Goal: Check status: Check status

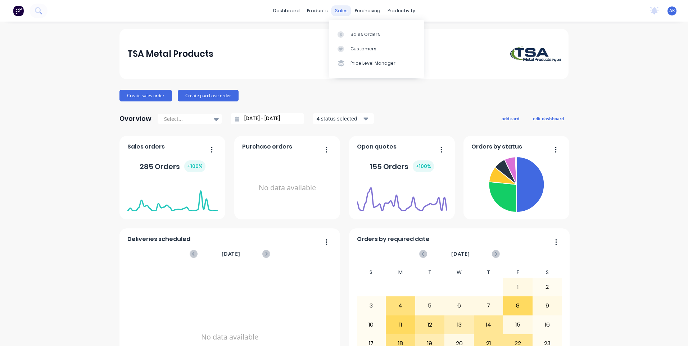
click at [332, 9] on div "sales" at bounding box center [341, 10] width 20 height 11
click at [350, 32] on div "Sales Orders" at bounding box center [365, 34] width 30 height 6
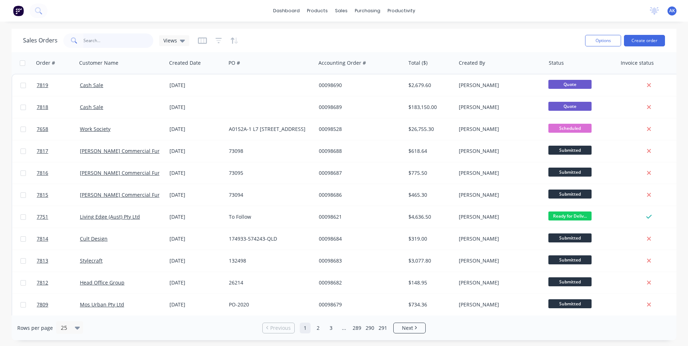
click at [94, 42] on input "text" at bounding box center [118, 40] width 70 height 14
type input "98668"
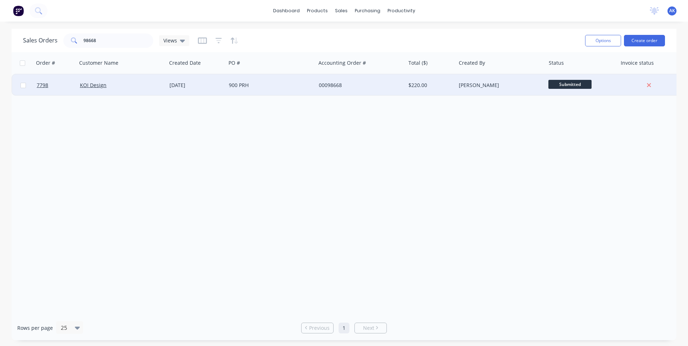
click at [236, 84] on div "900 PRH" at bounding box center [269, 85] width 80 height 7
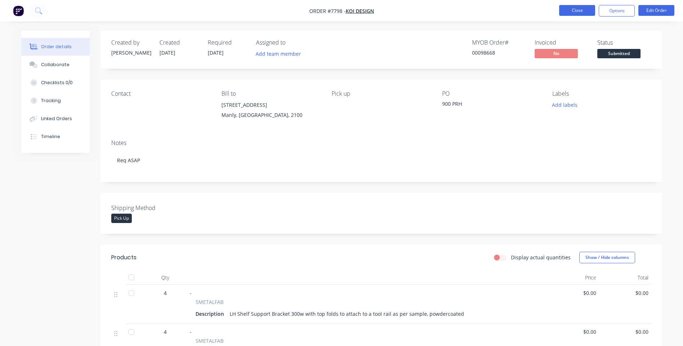
click at [579, 12] on button "Close" at bounding box center [577, 10] width 36 height 11
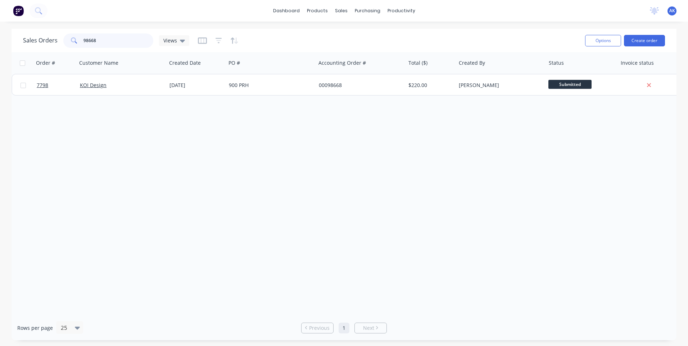
click at [102, 40] on input "98668" at bounding box center [118, 40] width 70 height 14
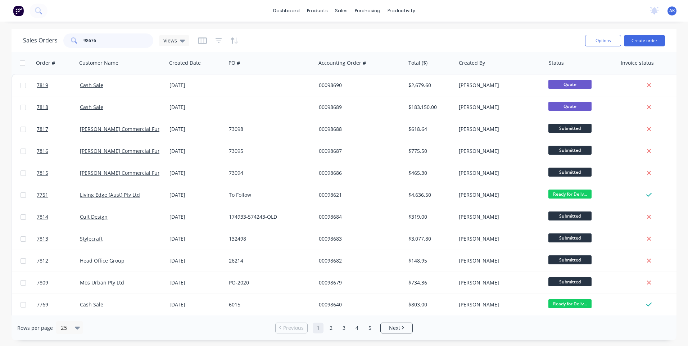
type input "98676"
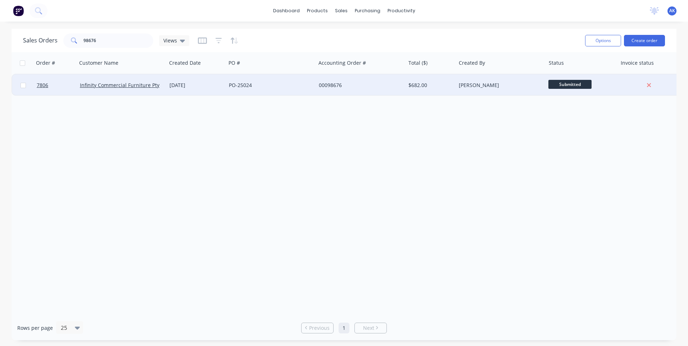
click at [214, 83] on div "[DATE]" at bounding box center [196, 85] width 54 height 7
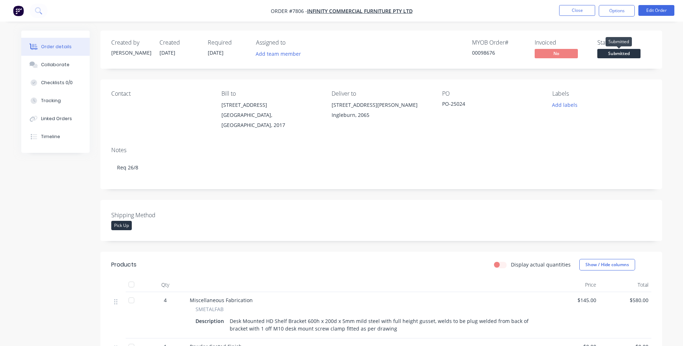
click at [622, 52] on span "Submitted" at bounding box center [618, 53] width 43 height 9
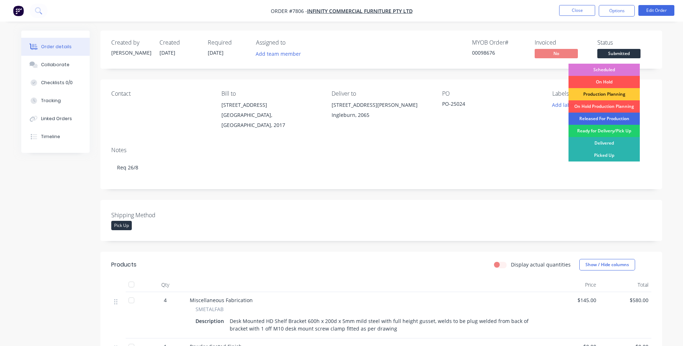
click at [602, 119] on div "Released For Production" at bounding box center [603, 119] width 71 height 12
